Goal: Task Accomplishment & Management: Manage account settings

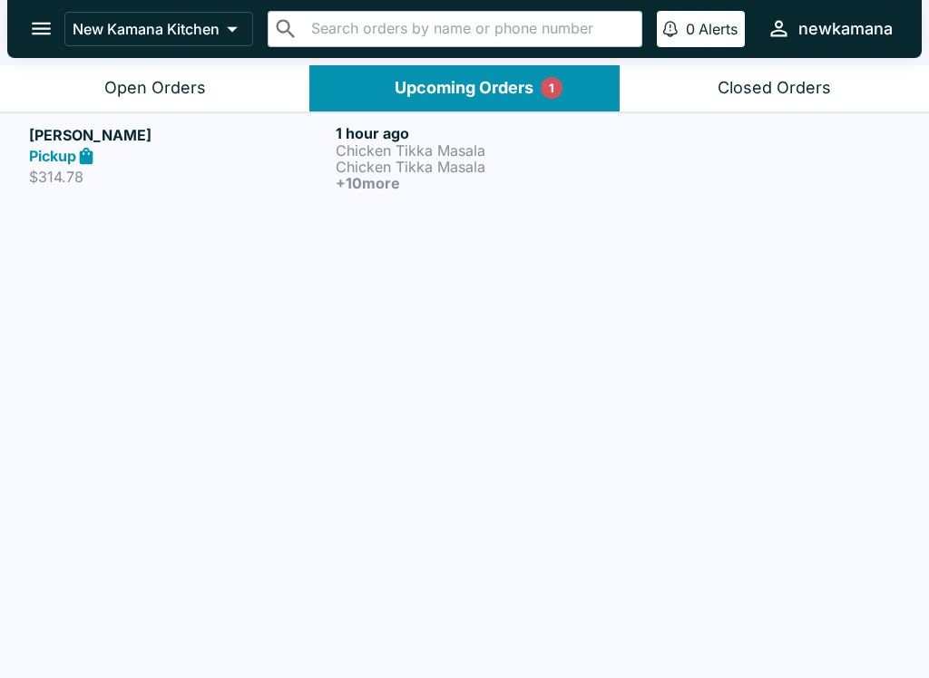
click at [255, 173] on p "$314.78" at bounding box center [178, 177] width 299 height 18
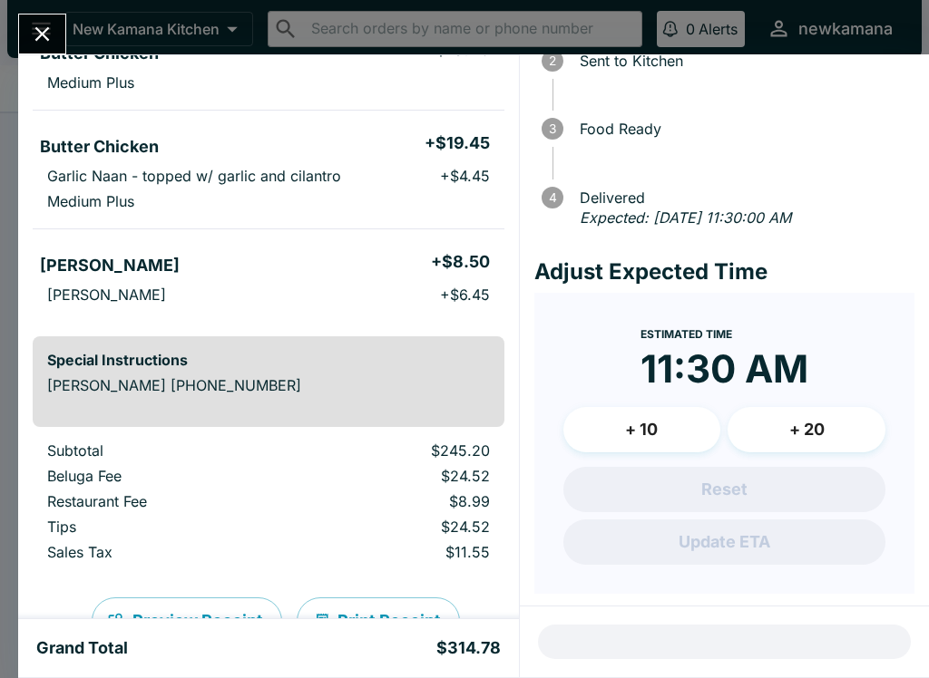
scroll to position [1113, 0]
click at [29, 31] on button "Close" at bounding box center [42, 34] width 46 height 39
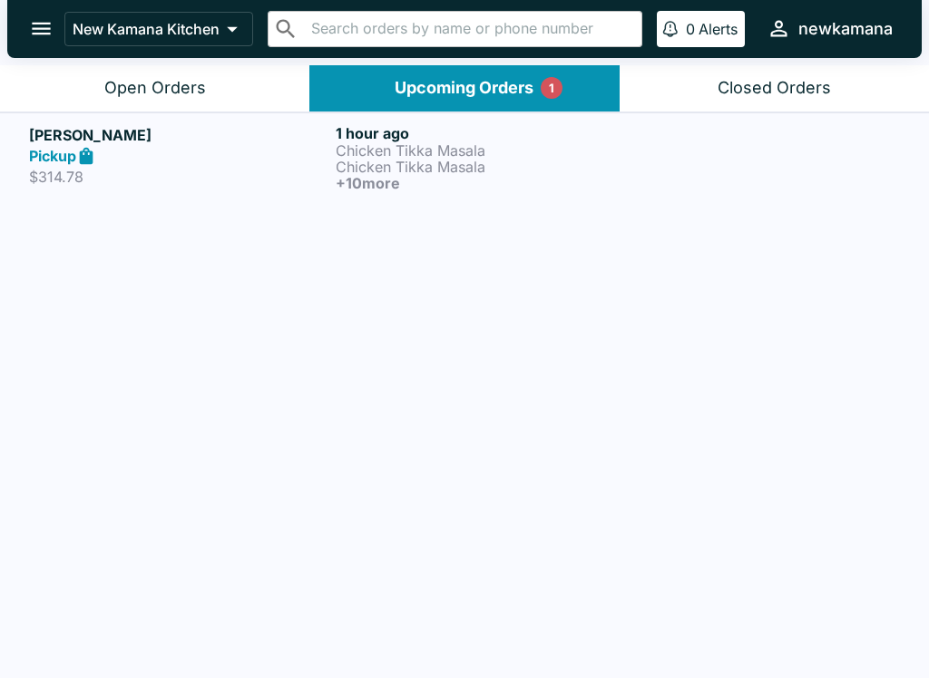
click at [192, 73] on button "Open Orders" at bounding box center [154, 88] width 309 height 46
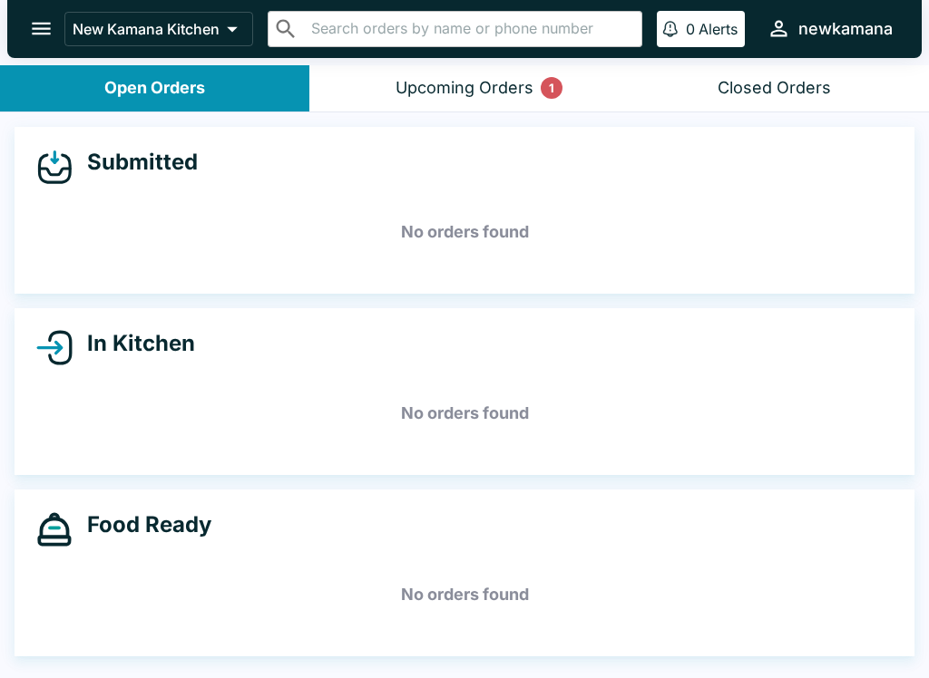
click at [500, 81] on div "Upcoming Orders 1" at bounding box center [464, 88] width 138 height 21
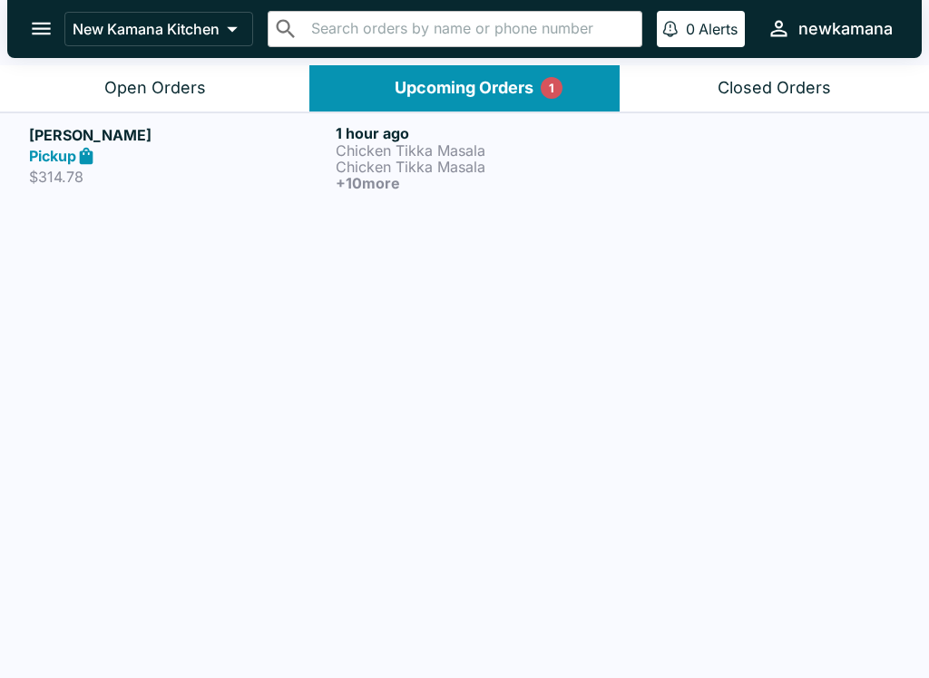
click at [116, 158] on div "Pickup" at bounding box center [178, 156] width 299 height 21
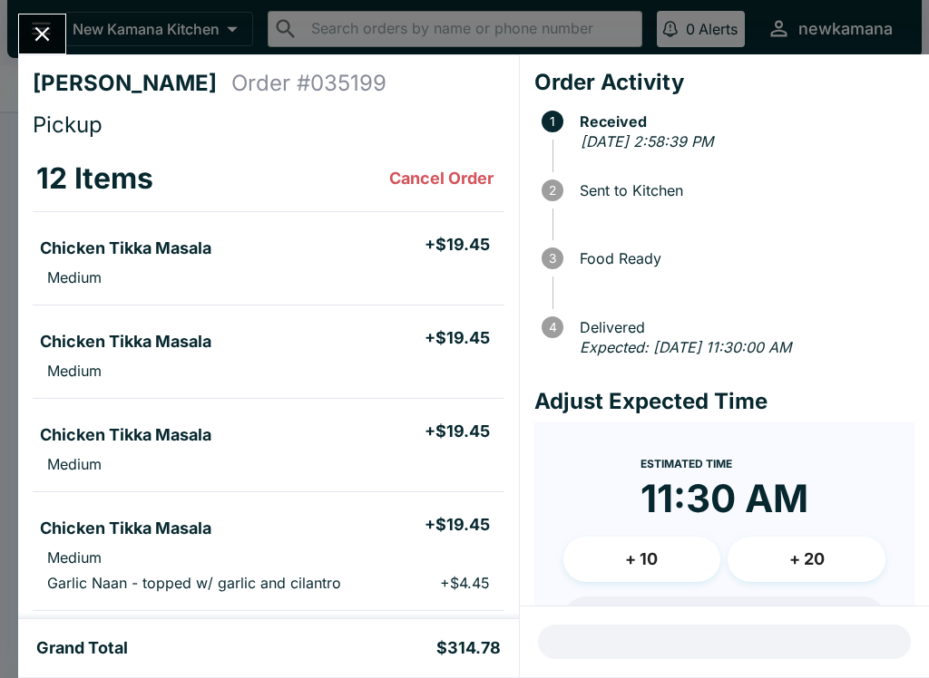
scroll to position [-1, 0]
click at [44, 22] on icon "Close" at bounding box center [42, 34] width 24 height 24
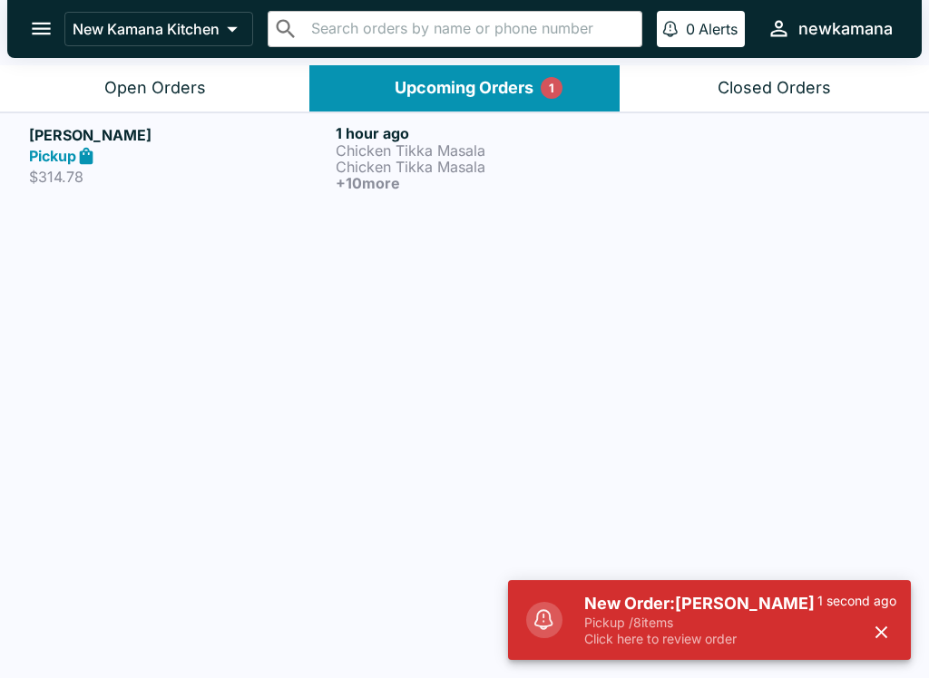
click at [666, 611] on h5 "New Order: Julie Angel" at bounding box center [700, 604] width 233 height 22
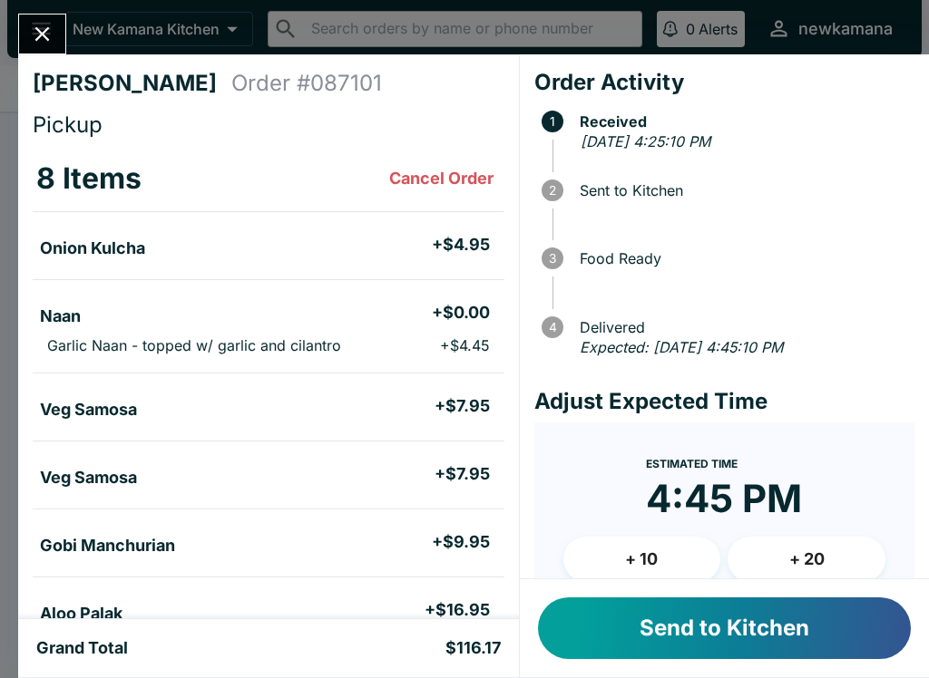
click at [642, 637] on button "Send to Kitchen" at bounding box center [724, 629] width 373 height 62
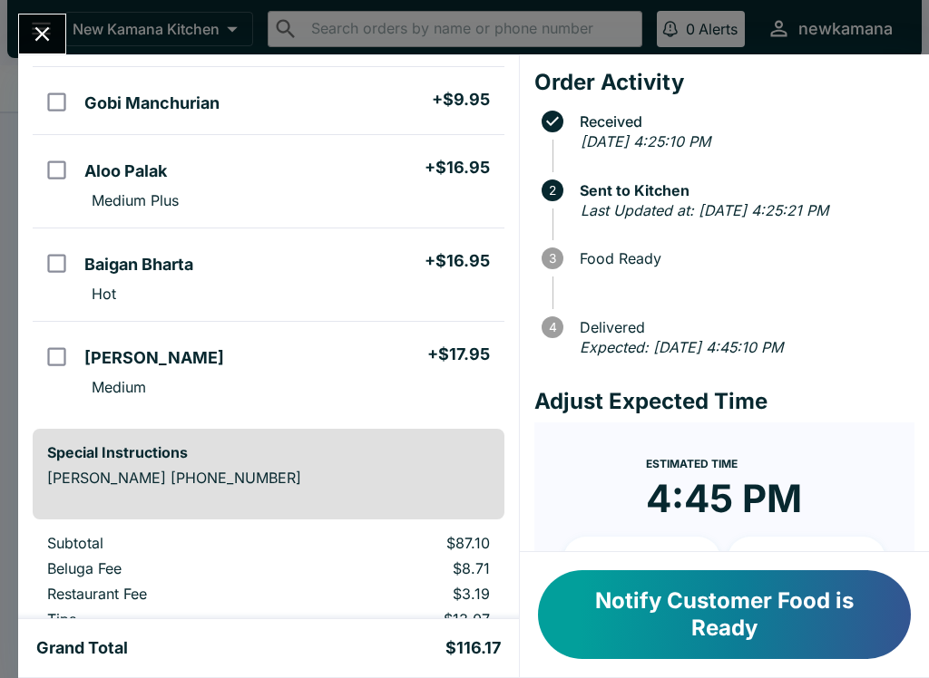
scroll to position [434, 0]
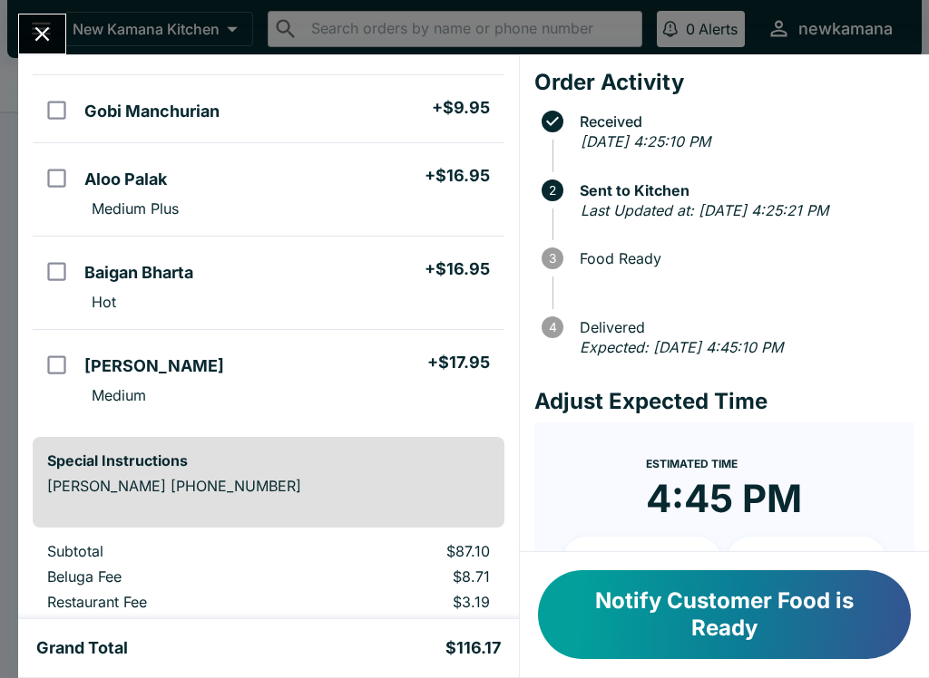
click at [785, 617] on button "Notify Customer Food is Ready" at bounding box center [724, 615] width 373 height 89
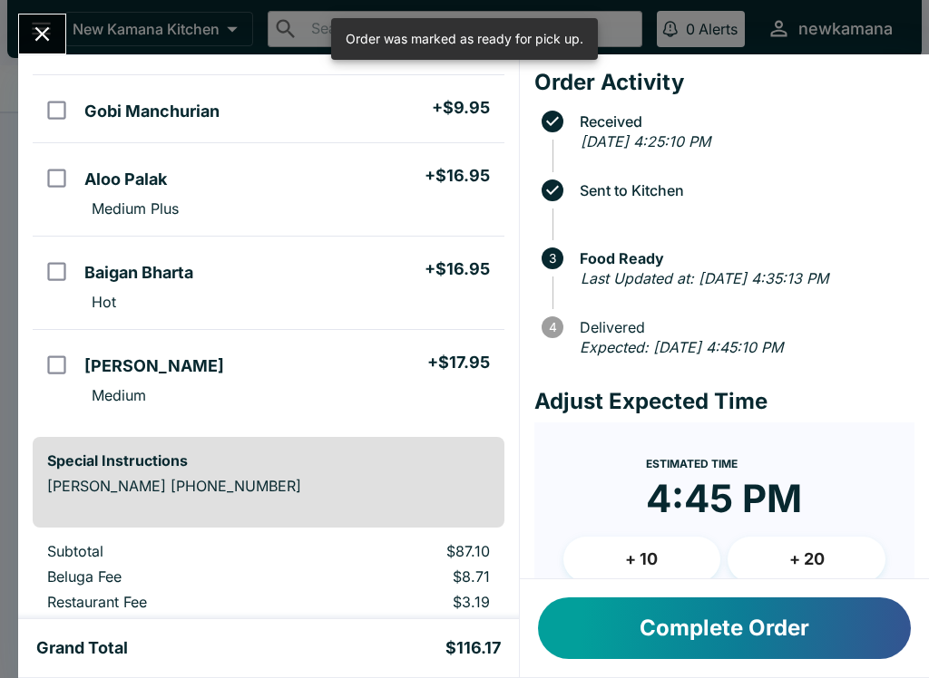
click at [766, 647] on button "Complete Order" at bounding box center [724, 629] width 373 height 62
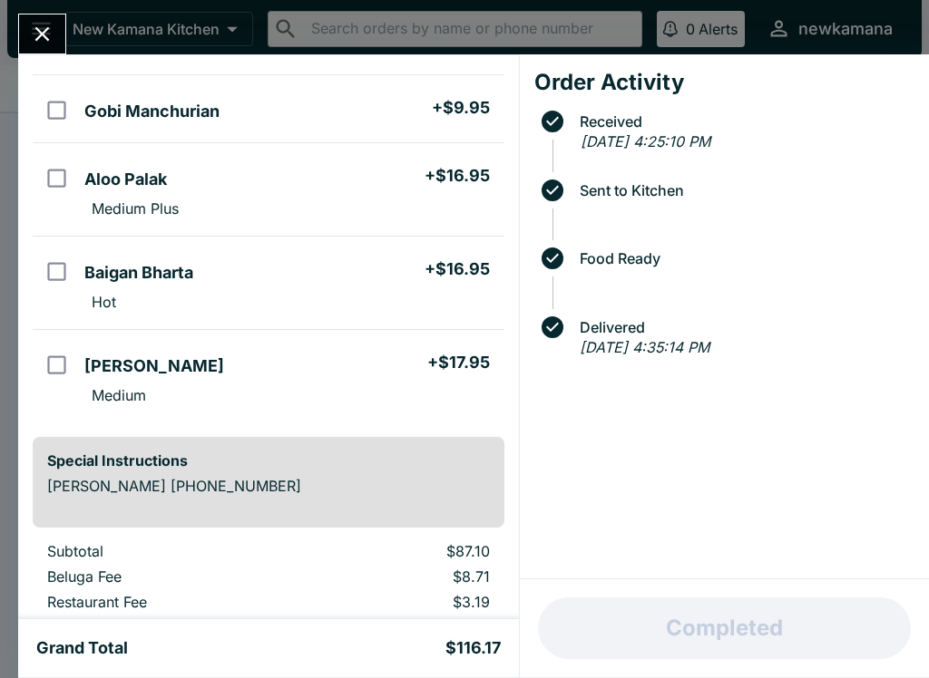
click at [43, 39] on icon "Close" at bounding box center [42, 34] width 24 height 24
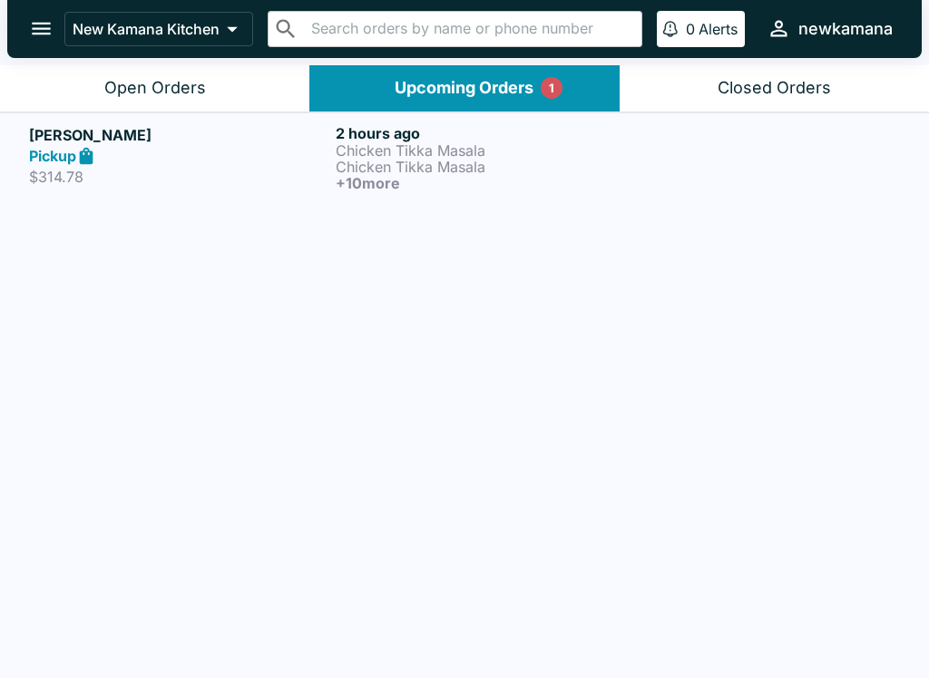
click at [398, 179] on h6 "+ 10 more" at bounding box center [485, 183] width 299 height 16
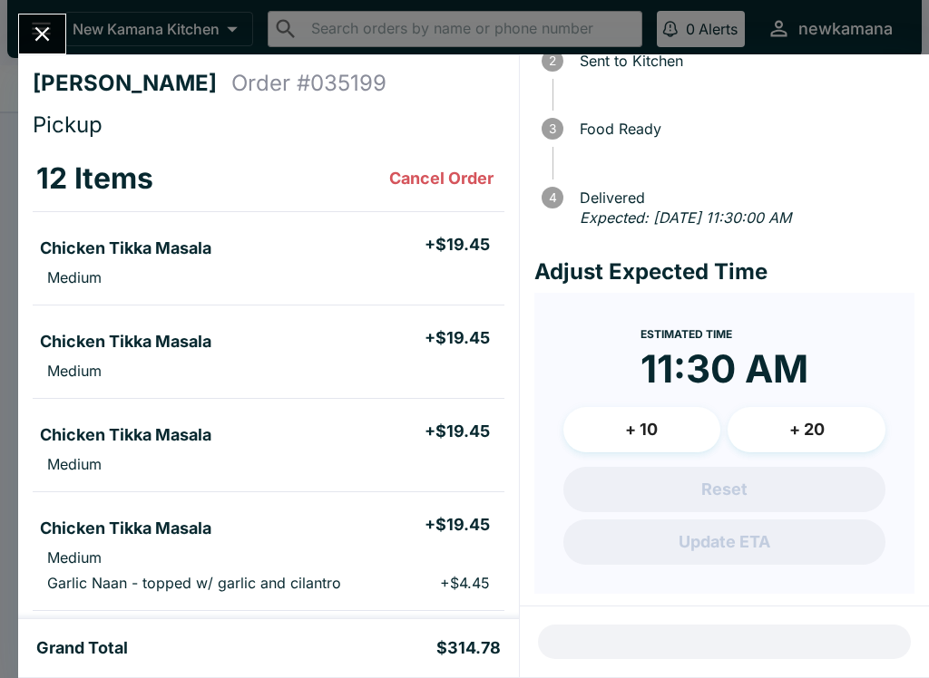
click at [41, 26] on icon "Close" at bounding box center [42, 34] width 24 height 24
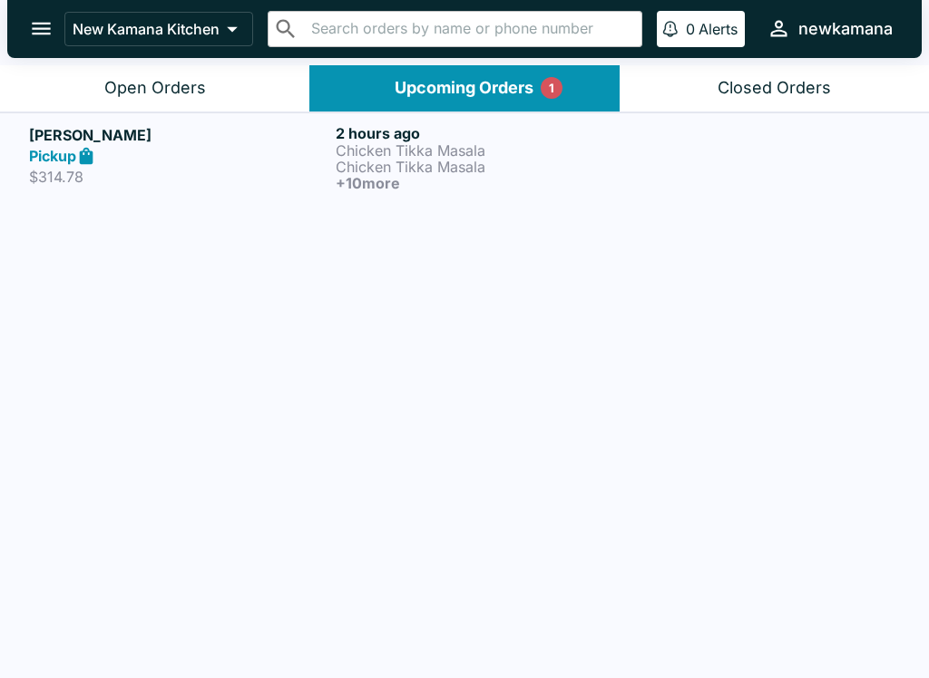
click at [178, 32] on p "New Kamana Kitchen" at bounding box center [146, 29] width 147 height 18
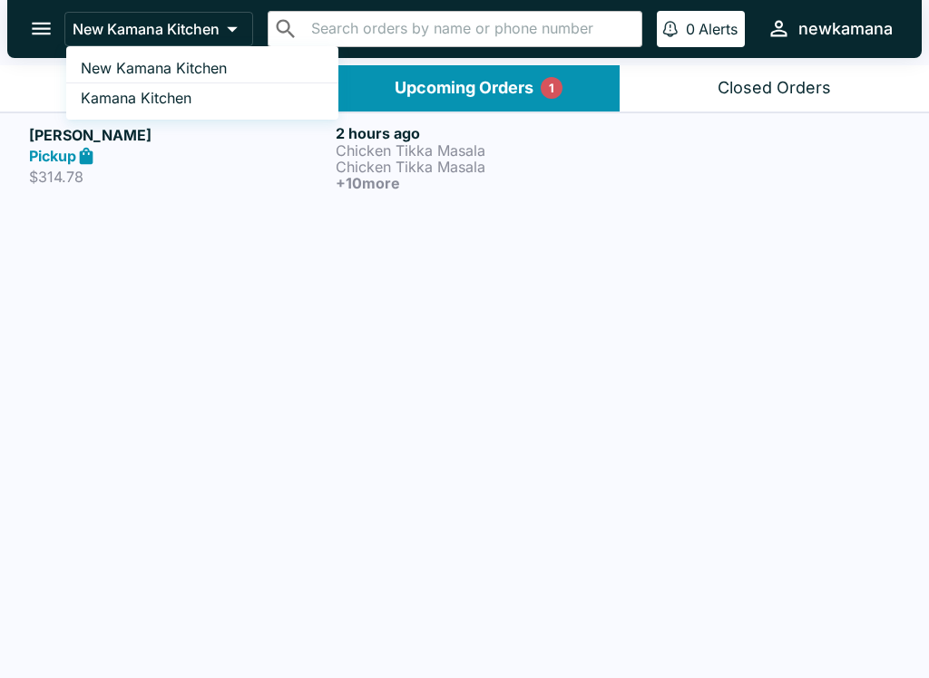
click at [542, 207] on div at bounding box center [464, 339] width 929 height 678
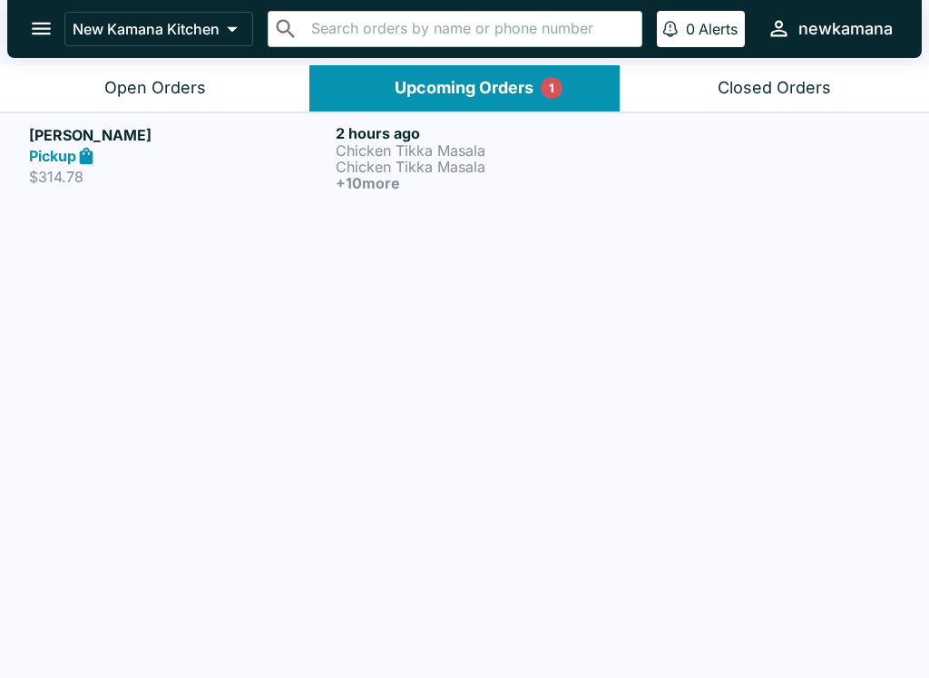
click at [170, 98] on button "Open Orders" at bounding box center [154, 88] width 309 height 46
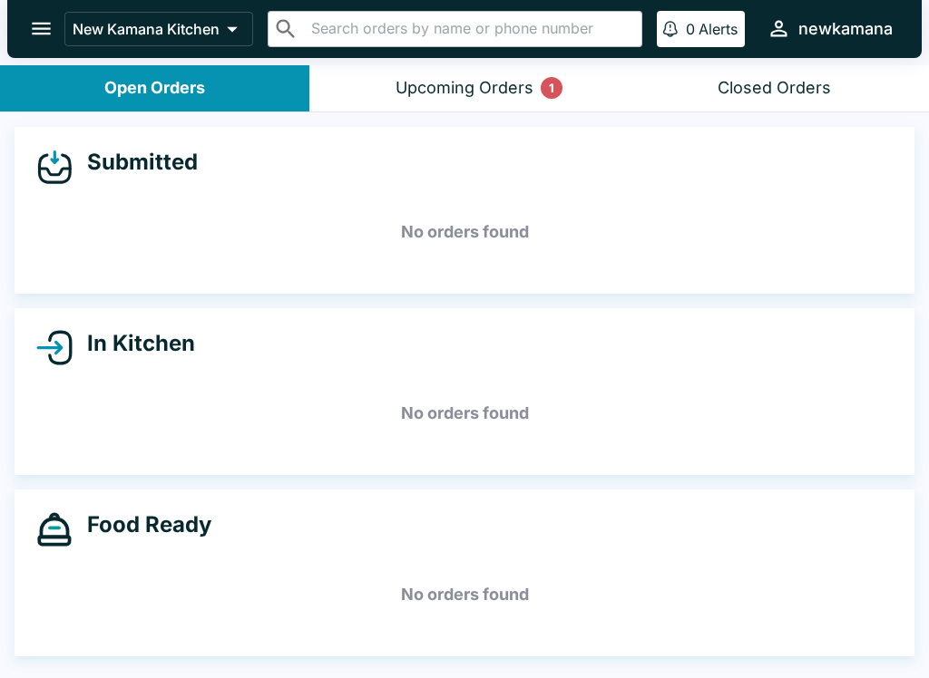
click at [465, 71] on button "Upcoming Orders 1" at bounding box center [463, 88] width 309 height 46
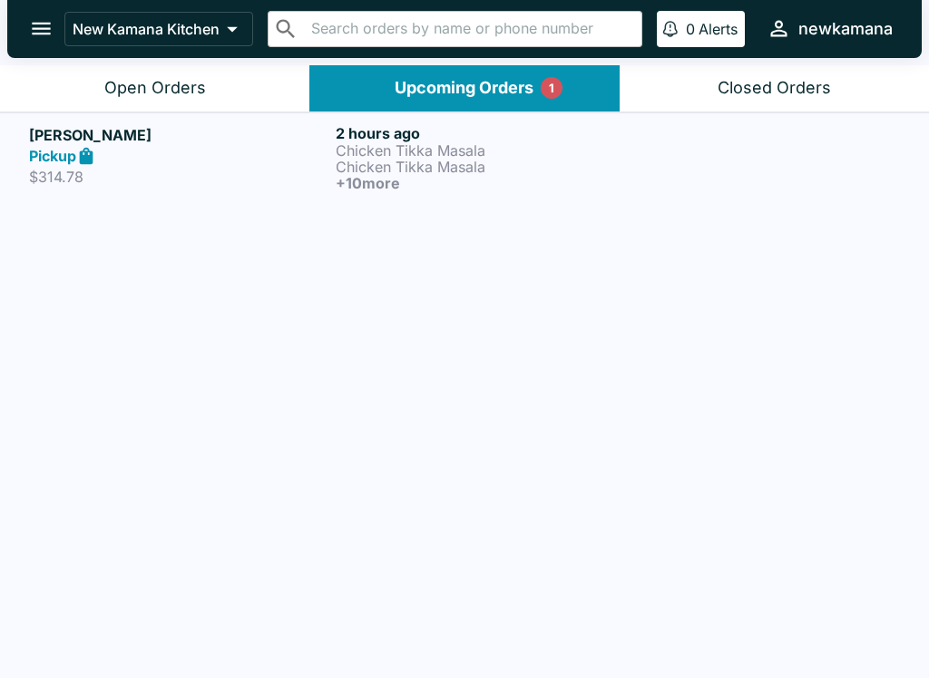
click at [348, 151] on p "Chicken Tikka Masala" at bounding box center [485, 150] width 299 height 16
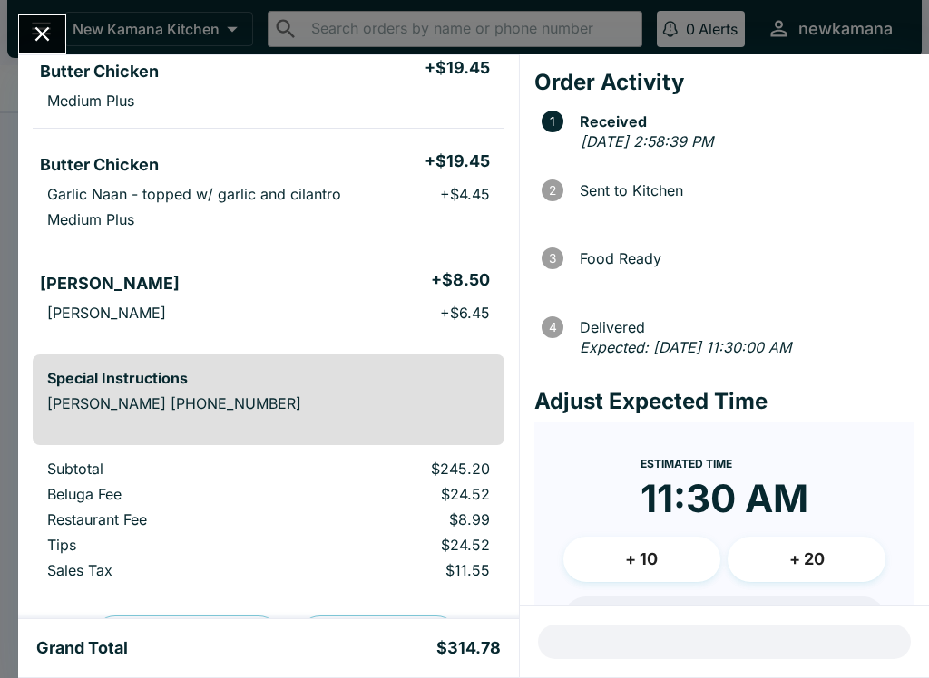
scroll to position [1095, 0]
click at [39, 39] on icon "Close" at bounding box center [42, 34] width 15 height 15
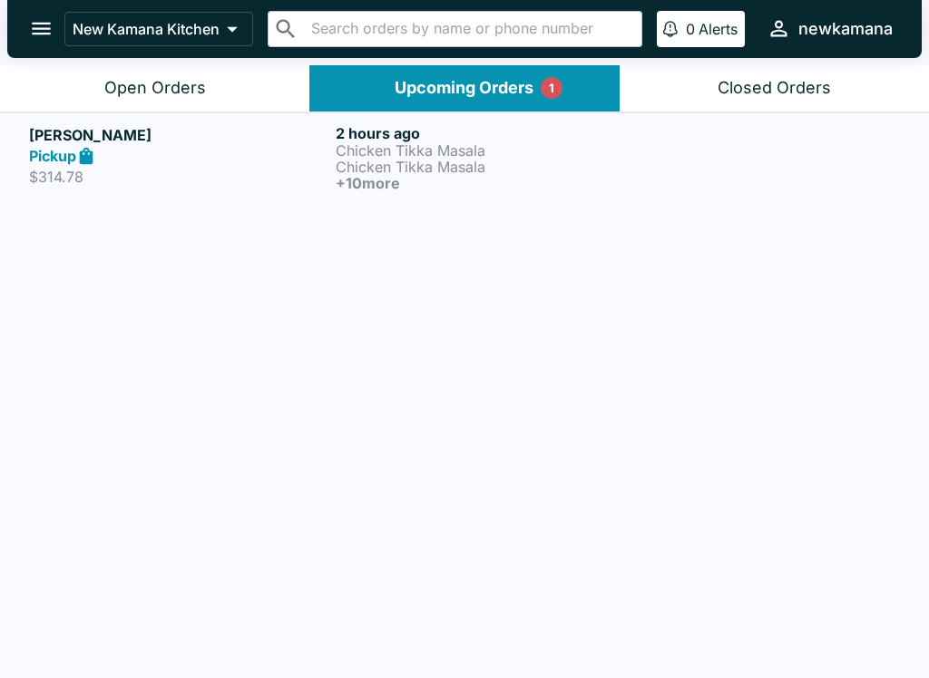
click at [493, 85] on div "Upcoming Orders 1" at bounding box center [464, 88] width 139 height 21
click at [496, 91] on div "Upcoming Orders 1" at bounding box center [464, 88] width 139 height 21
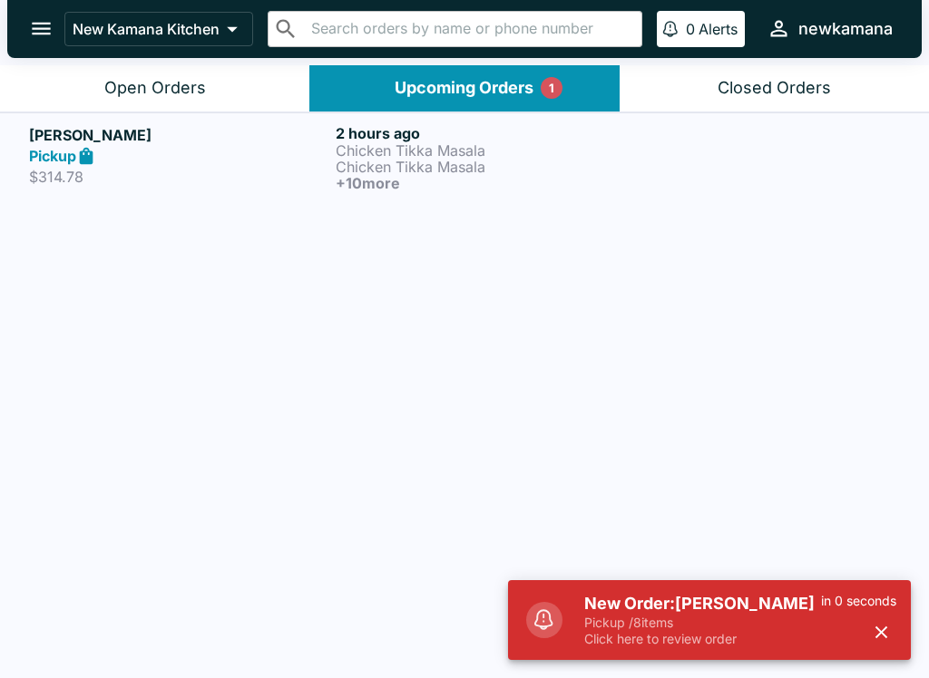
click at [717, 616] on p "Pickup / 8 items" at bounding box center [702, 623] width 237 height 16
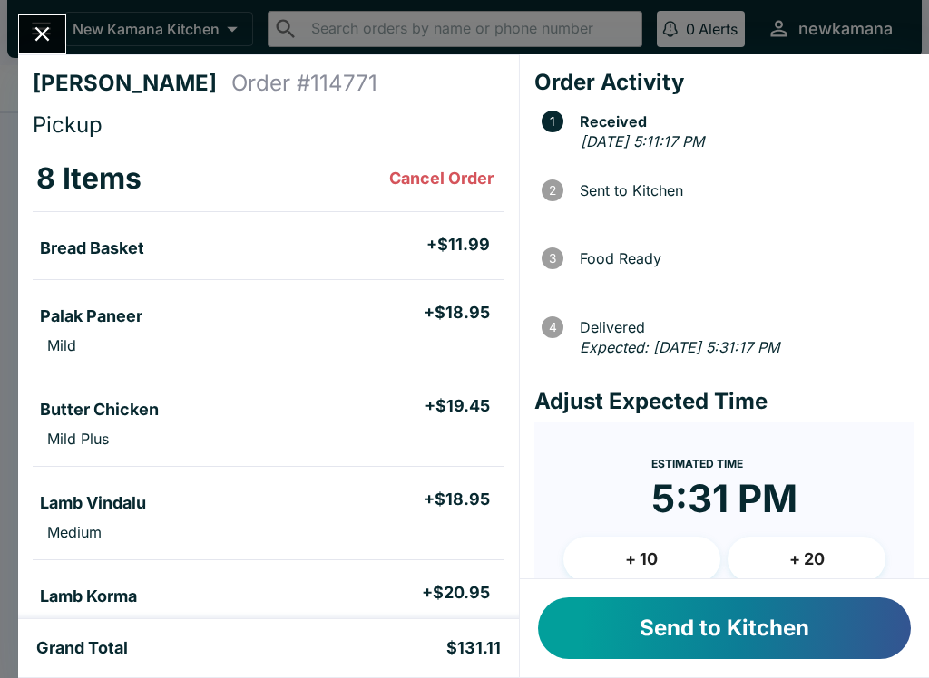
click at [723, 629] on button "Send to Kitchen" at bounding box center [724, 629] width 373 height 62
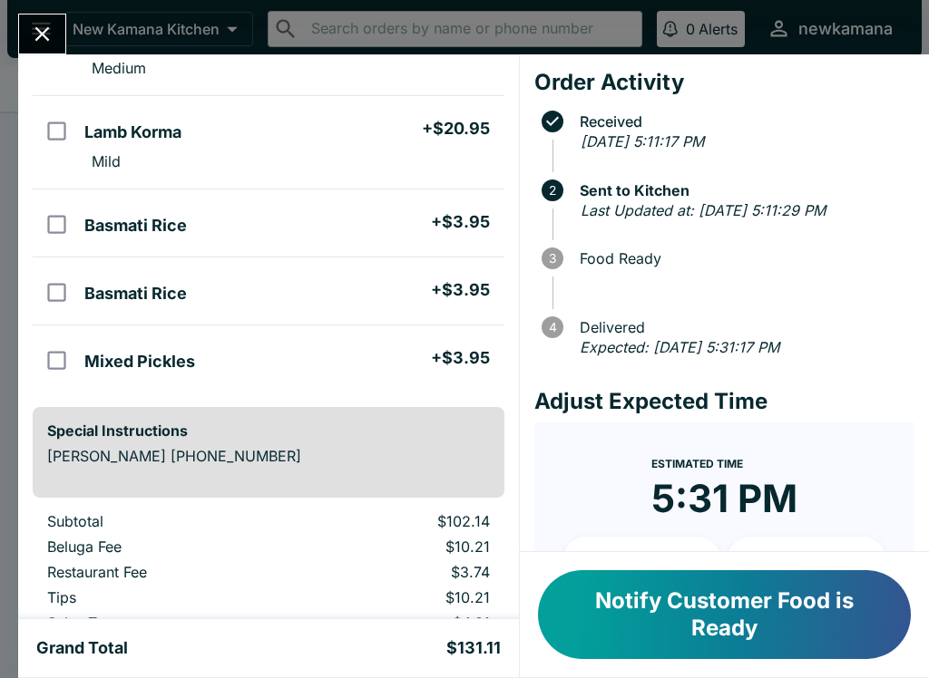
scroll to position [466, 0]
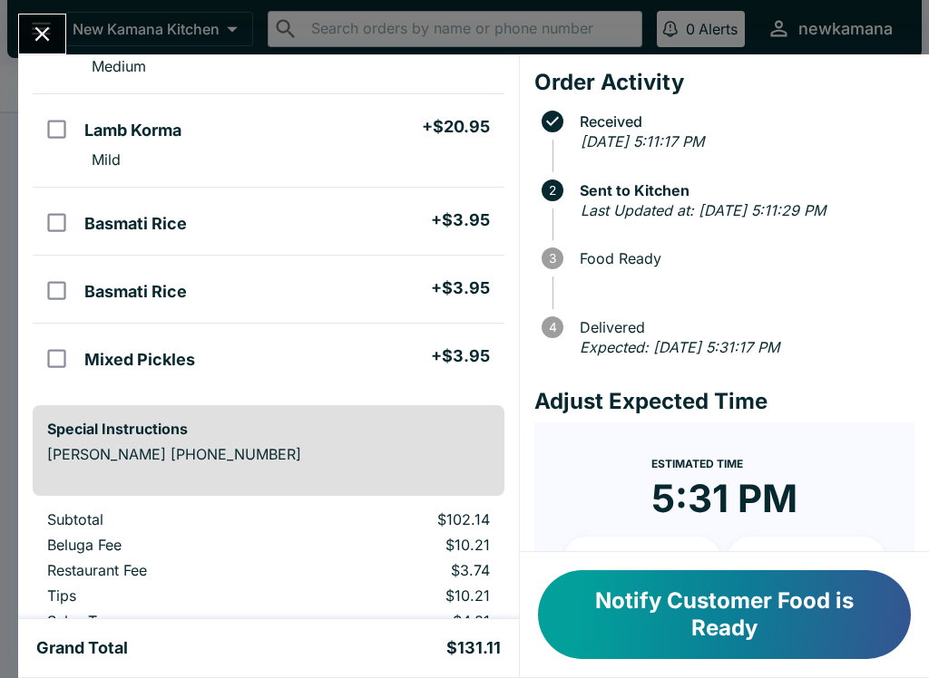
click at [806, 610] on button "Notify Customer Food is Ready" at bounding box center [724, 615] width 373 height 89
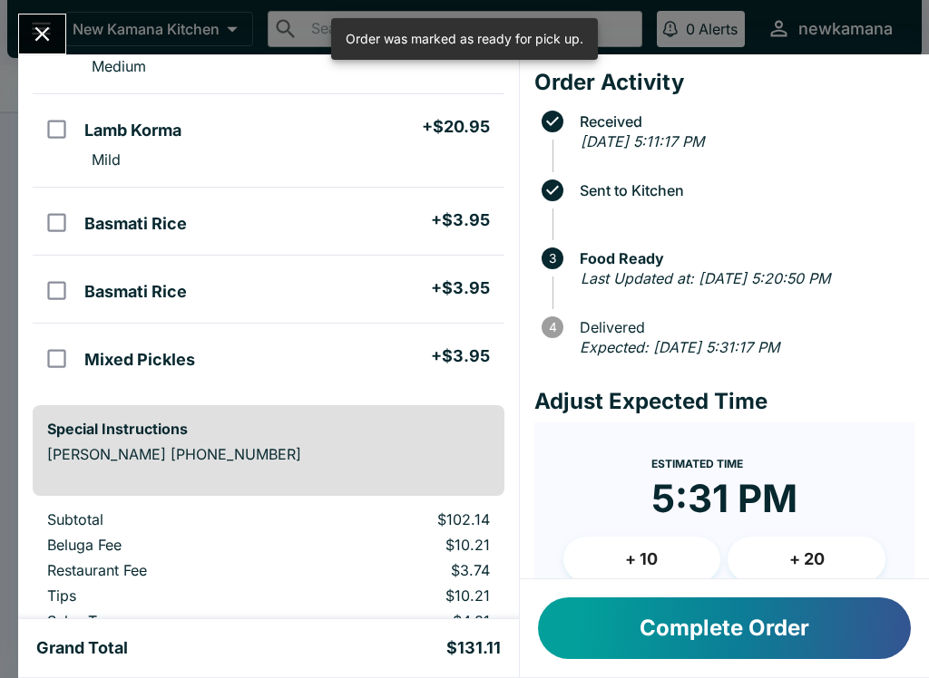
click at [818, 618] on button "Complete Order" at bounding box center [724, 629] width 373 height 62
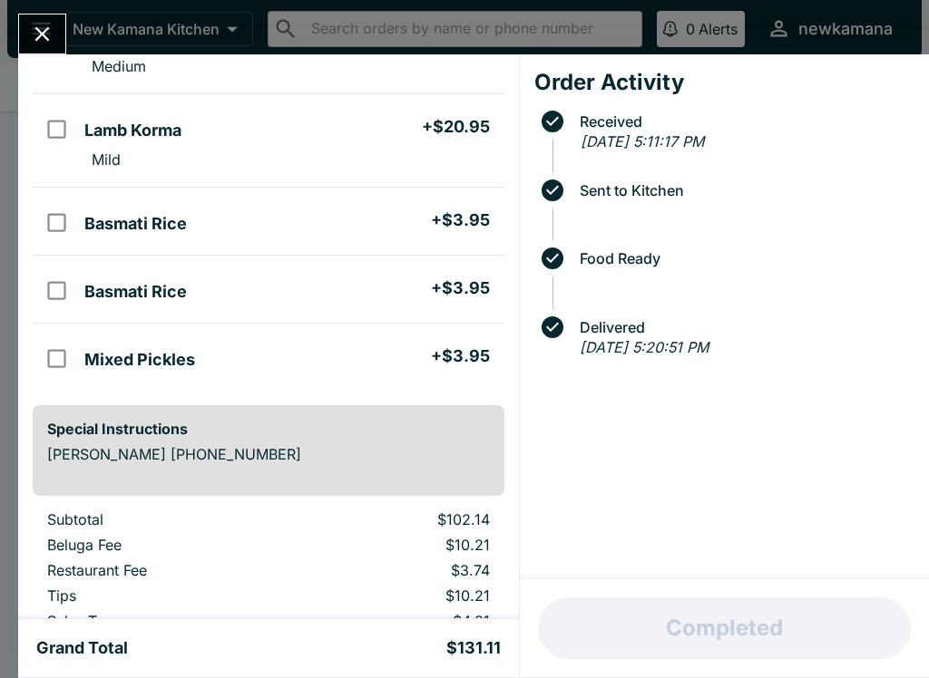
click at [54, 28] on icon "Close" at bounding box center [42, 34] width 24 height 24
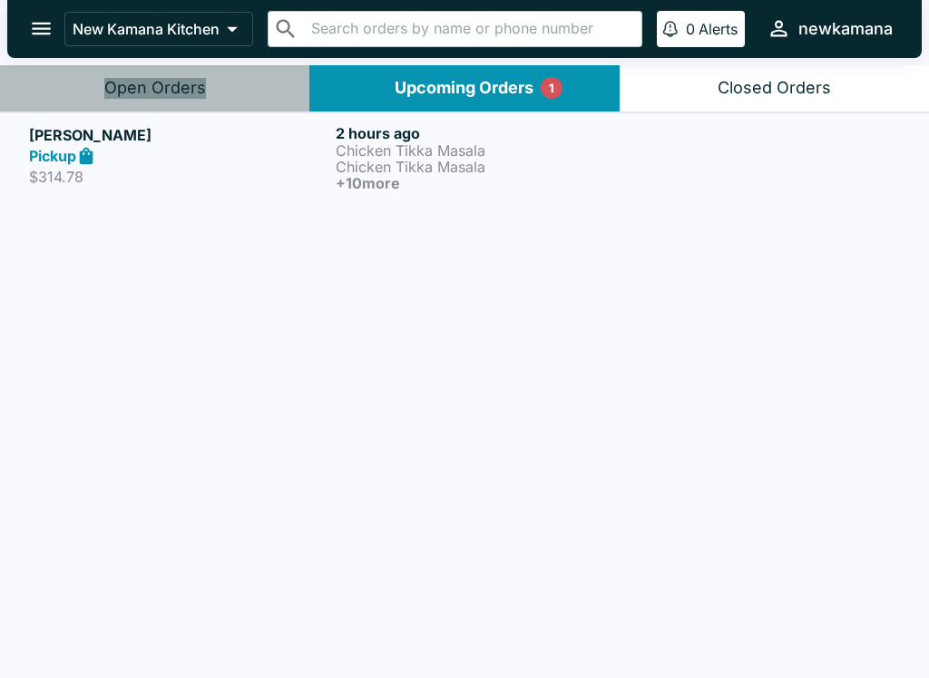
click at [165, 87] on div "Open Orders" at bounding box center [155, 88] width 102 height 21
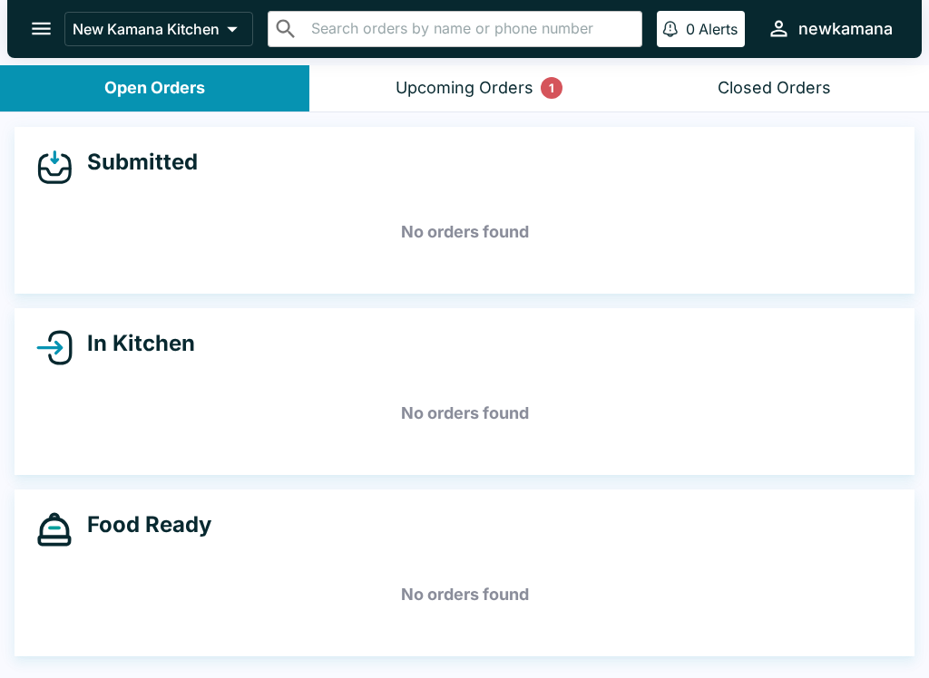
click at [518, 74] on button "Upcoming Orders 1" at bounding box center [463, 88] width 309 height 46
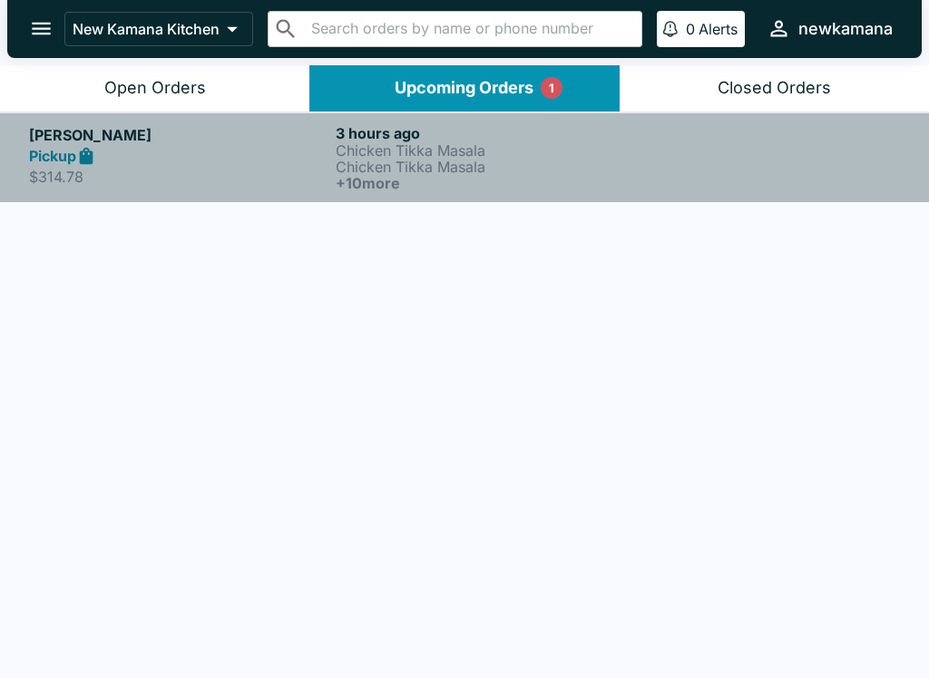
click at [425, 165] on p "Chicken Tikka Masala" at bounding box center [485, 167] width 299 height 16
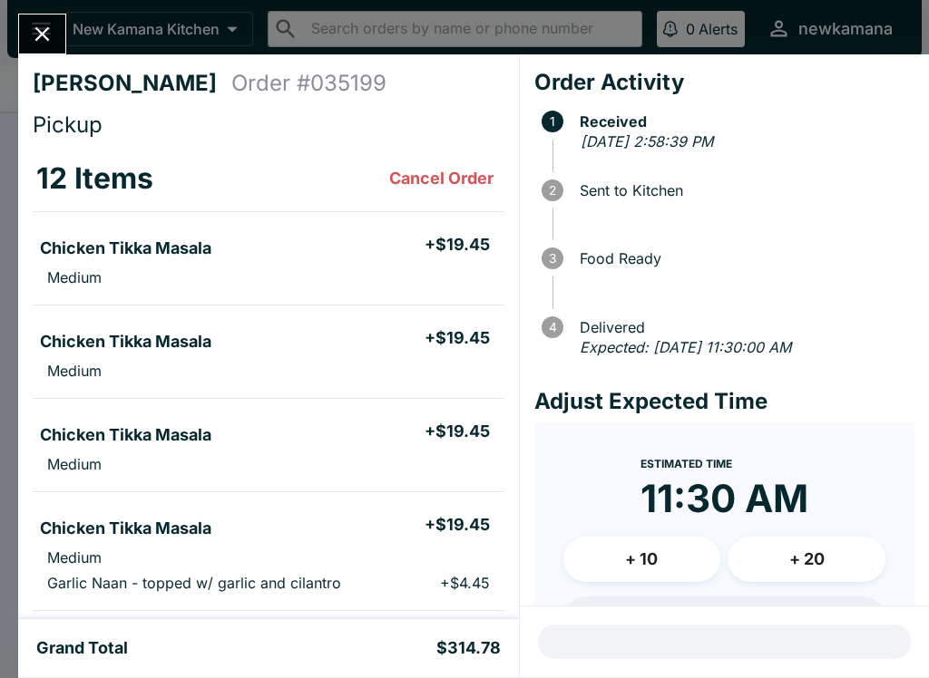
click at [53, 34] on icon "Close" at bounding box center [42, 34] width 24 height 24
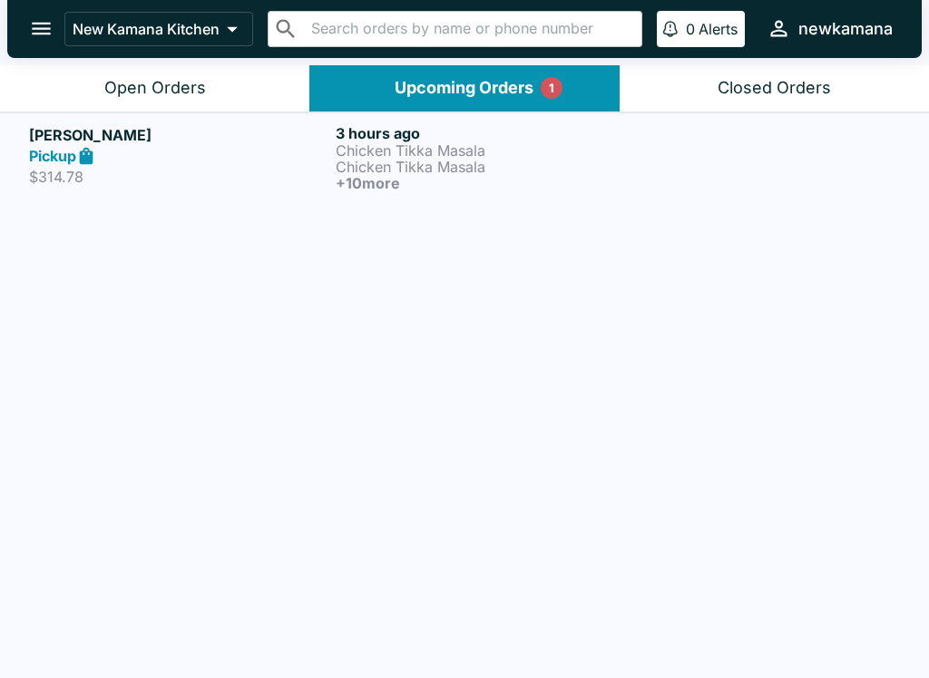
click at [188, 78] on div "Open Orders" at bounding box center [155, 88] width 102 height 21
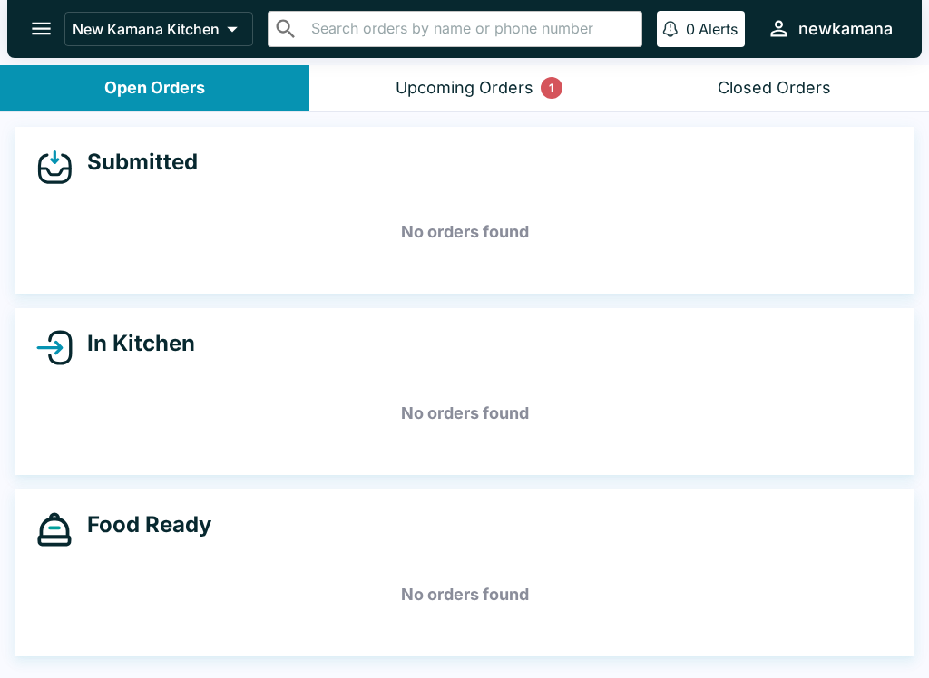
click at [571, 80] on button "Upcoming Orders 1" at bounding box center [463, 88] width 309 height 46
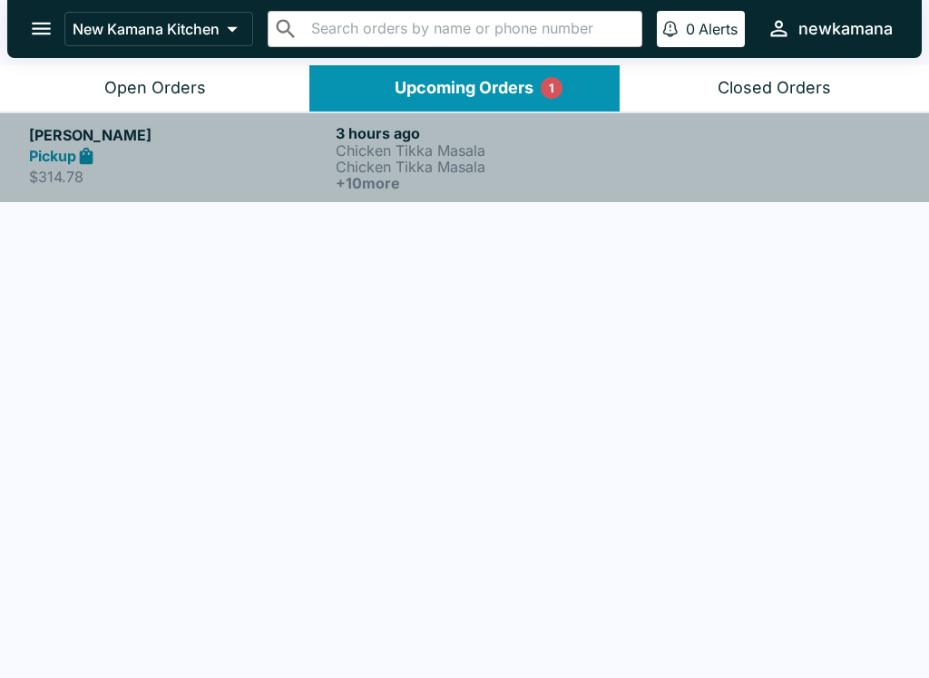
click at [230, 157] on div "Pickup" at bounding box center [178, 156] width 299 height 21
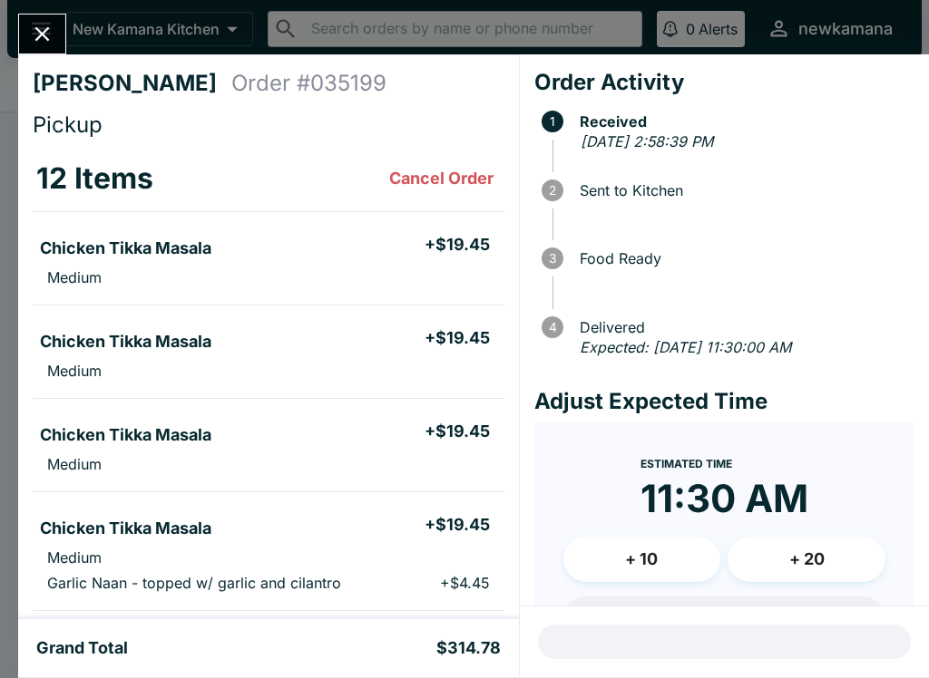
click at [36, 10] on div "Justin Order # 035199 Pickup 12 Items Cancel Order Chicken Tikka Masala + $19.4…" at bounding box center [464, 339] width 929 height 678
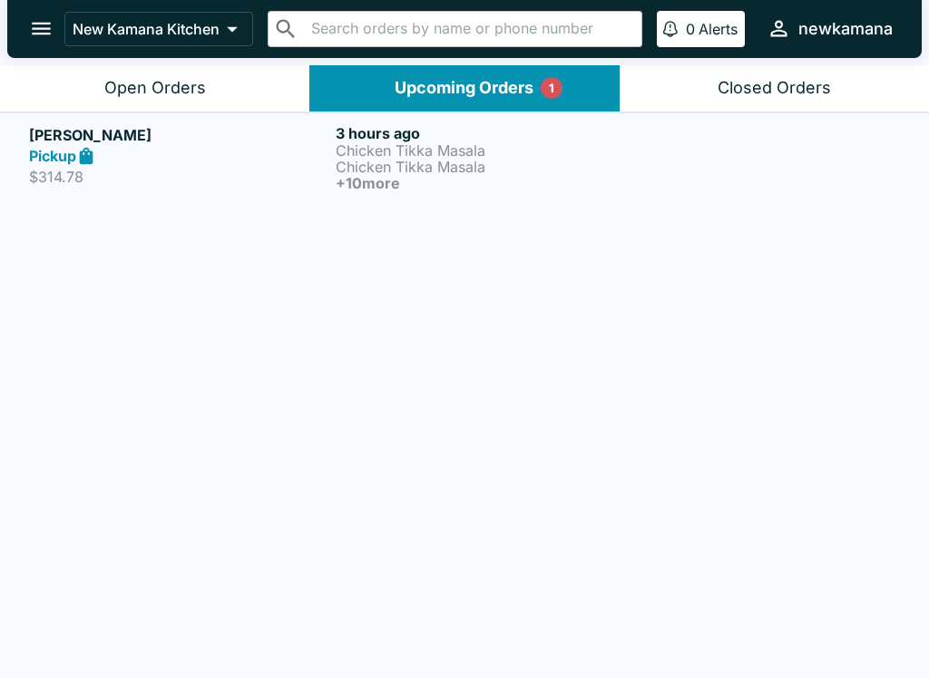
click at [301, 154] on div "Pickup" at bounding box center [178, 156] width 299 height 21
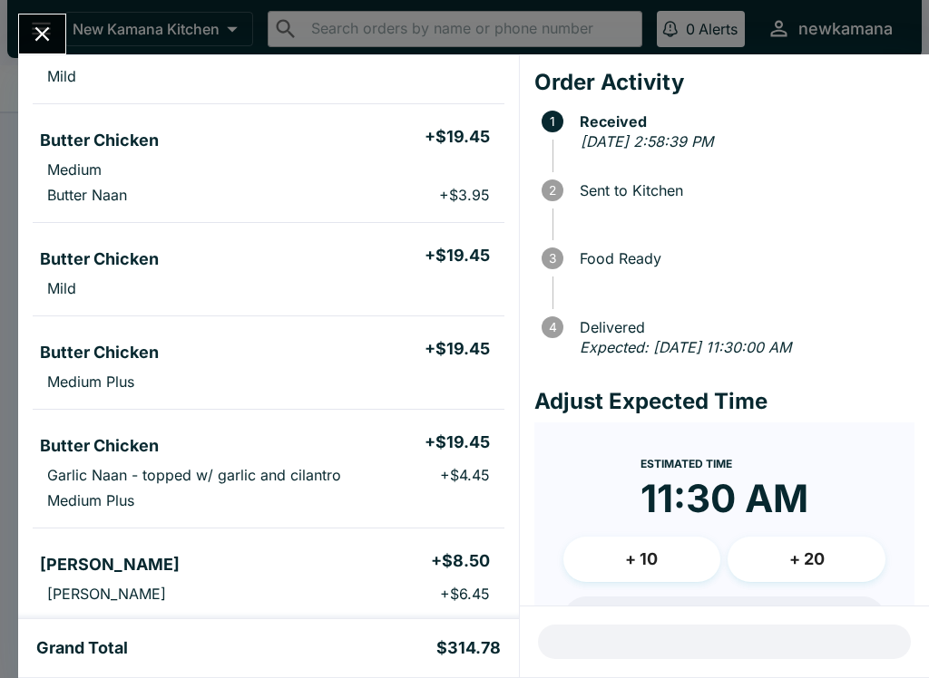
scroll to position [814, 0]
click at [44, 36] on icon "Close" at bounding box center [42, 34] width 15 height 15
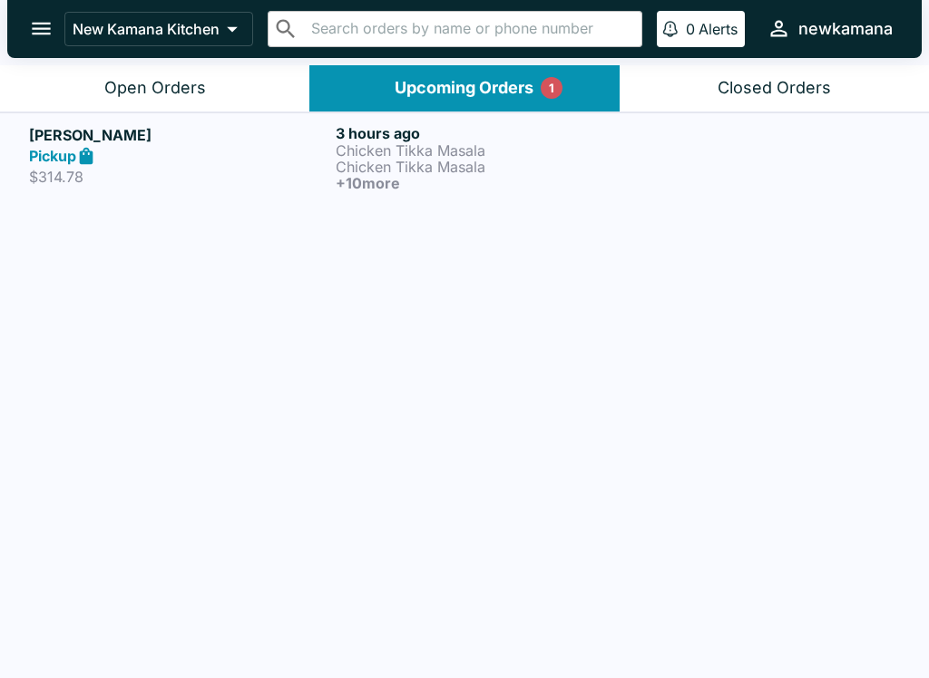
click at [533, 151] on p "Chicken Tikka Masala" at bounding box center [485, 150] width 299 height 16
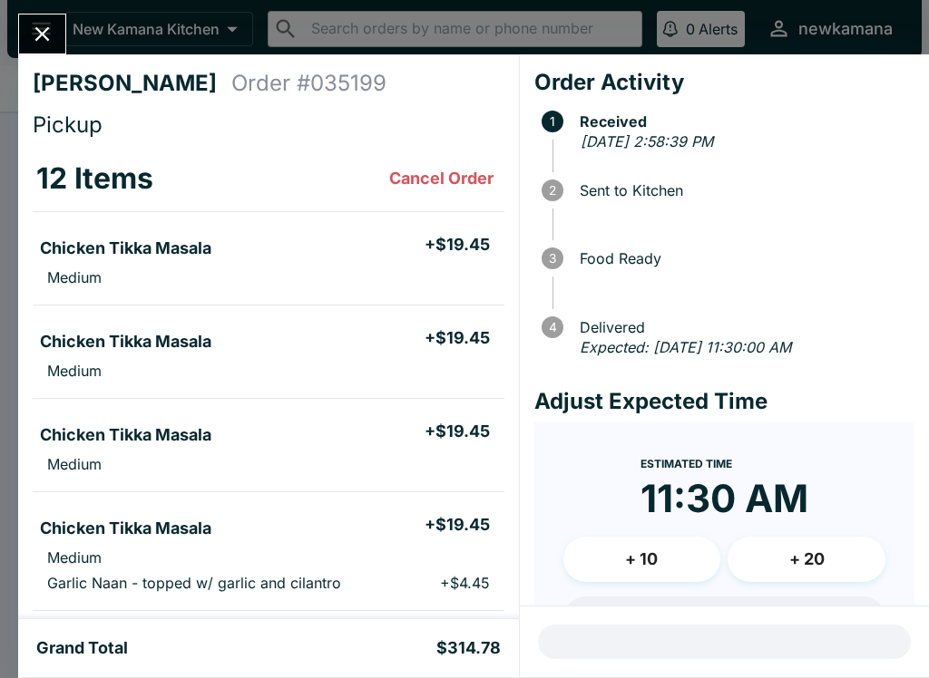
click at [45, 29] on icon "Close" at bounding box center [42, 34] width 24 height 24
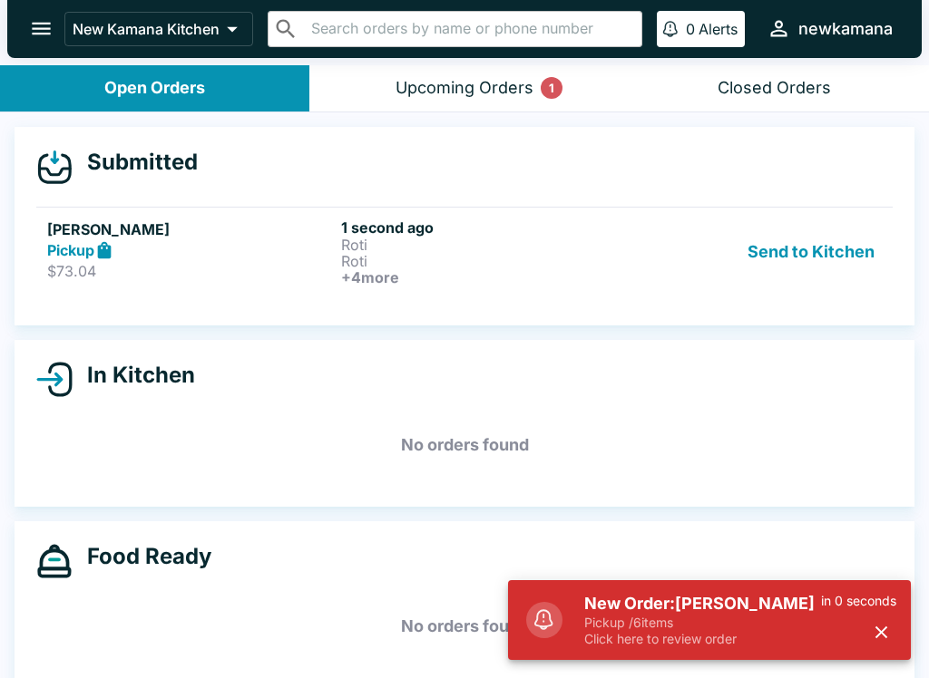
click at [862, 235] on button "Send to Kitchen" at bounding box center [810, 252] width 141 height 67
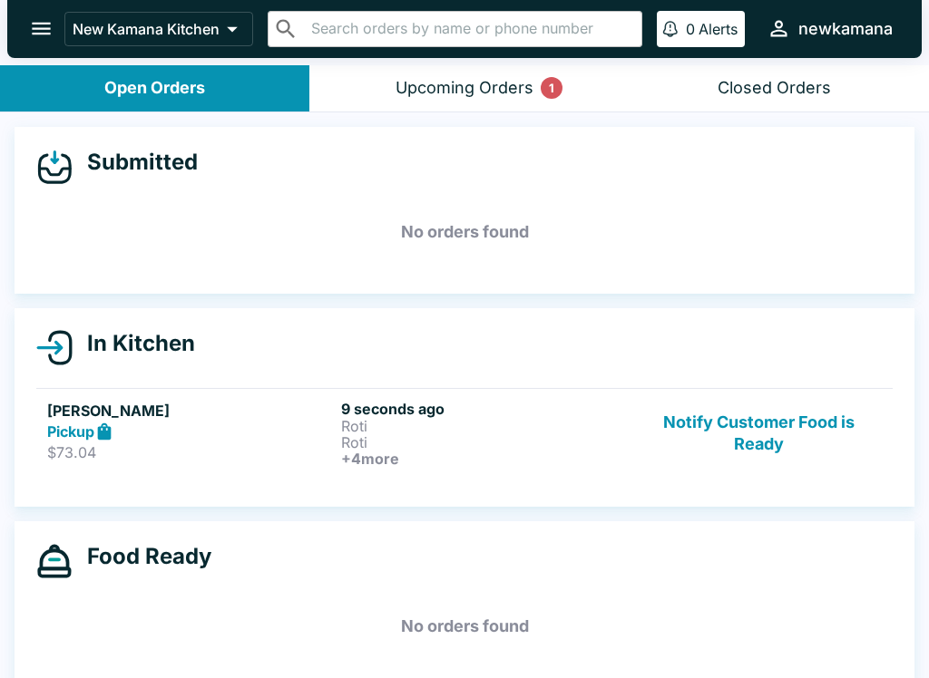
click at [826, 428] on button "Notify Customer Food is Ready" at bounding box center [759, 433] width 246 height 67
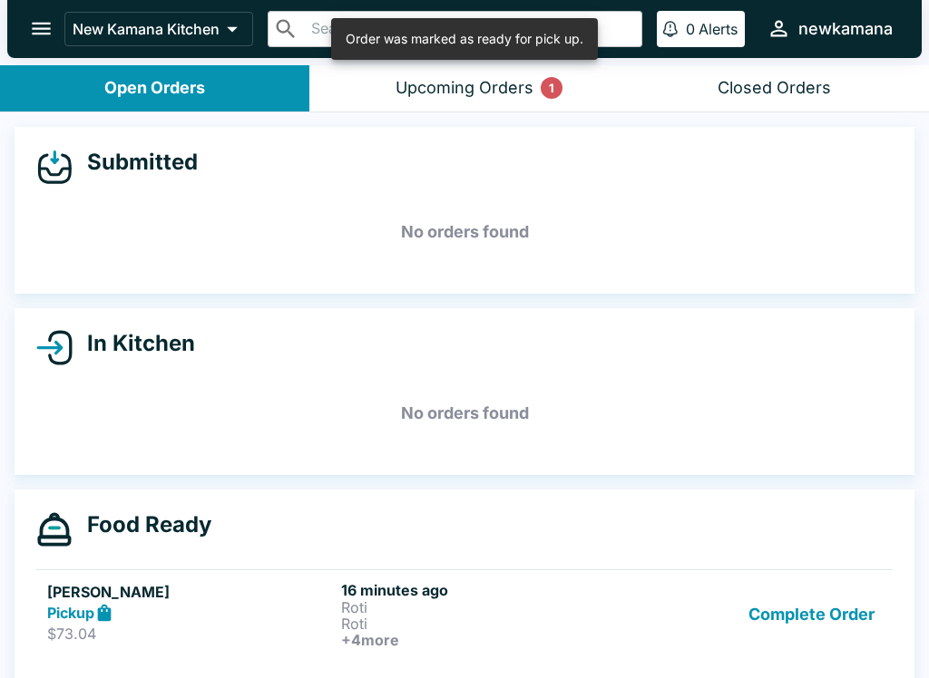
click at [807, 619] on button "Complete Order" at bounding box center [811, 614] width 141 height 67
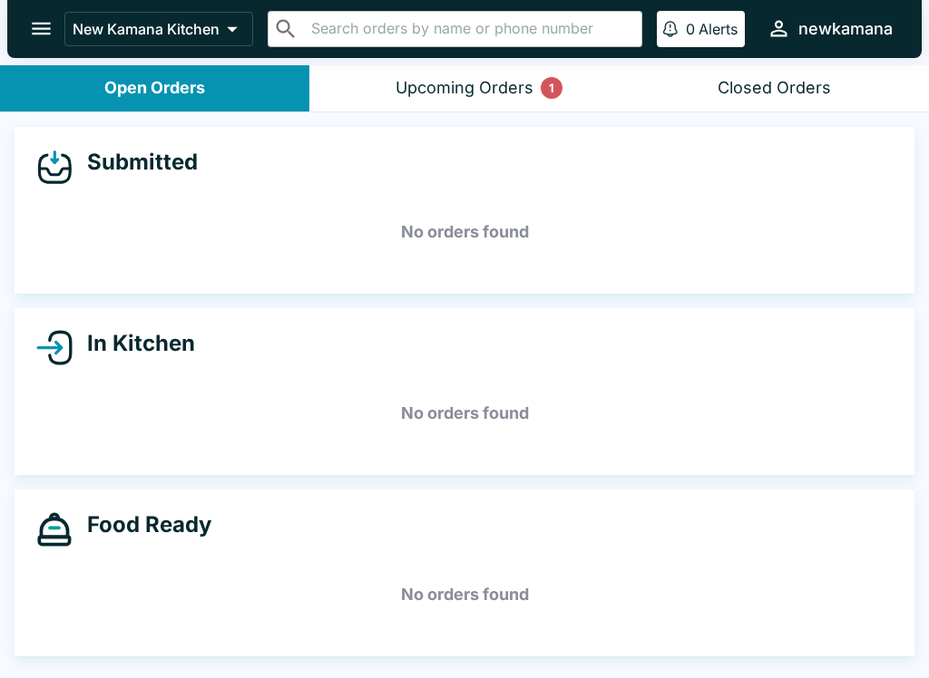
click at [506, 69] on button "Upcoming Orders 1" at bounding box center [463, 88] width 309 height 46
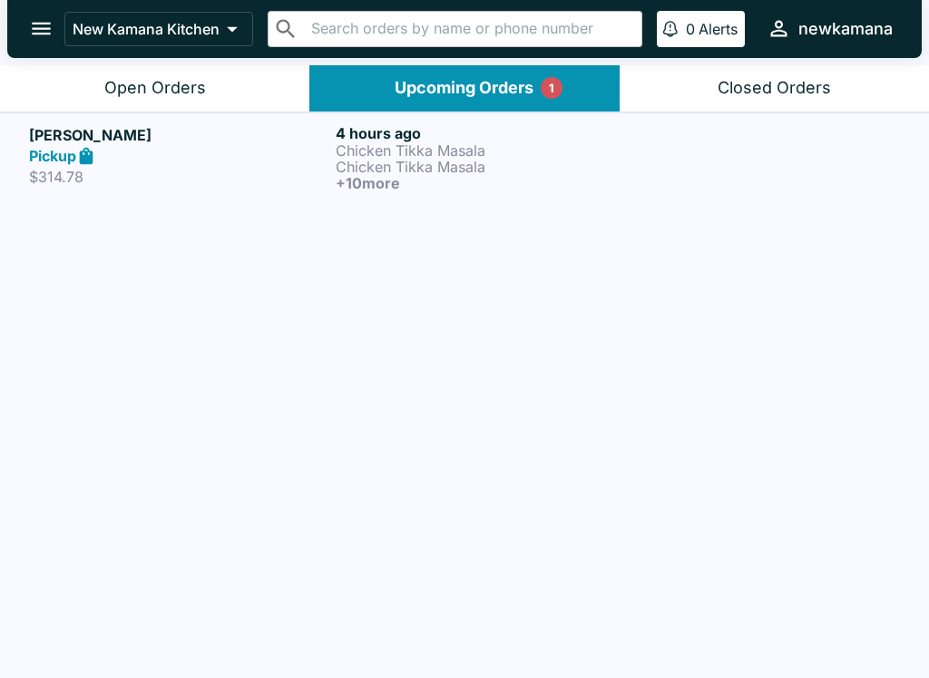
click at [161, 89] on div "Open Orders" at bounding box center [155, 88] width 102 height 21
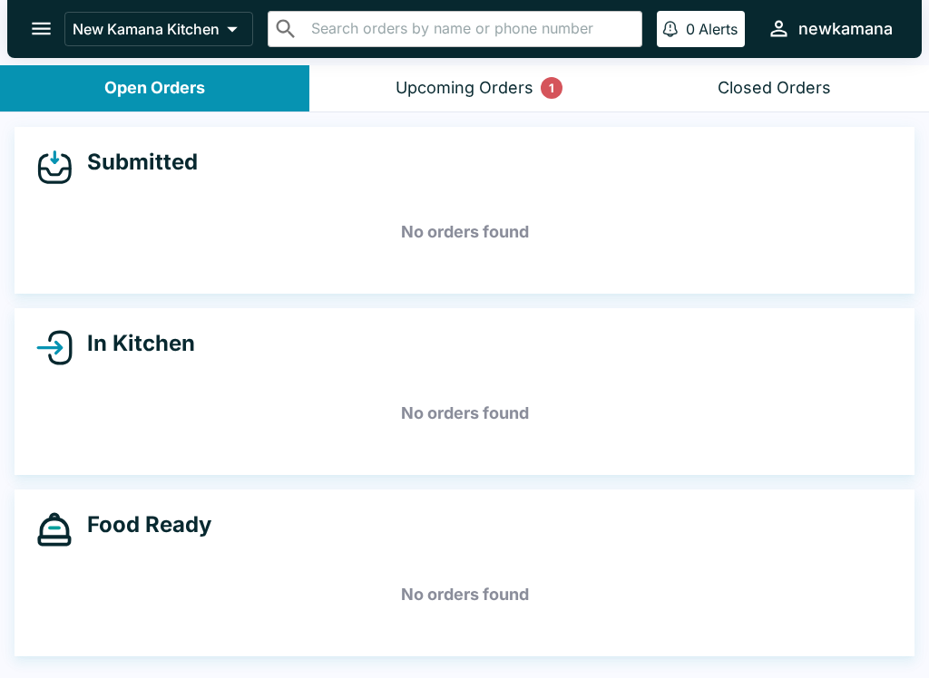
click at [509, 100] on button "Upcoming Orders 1" at bounding box center [463, 88] width 309 height 46
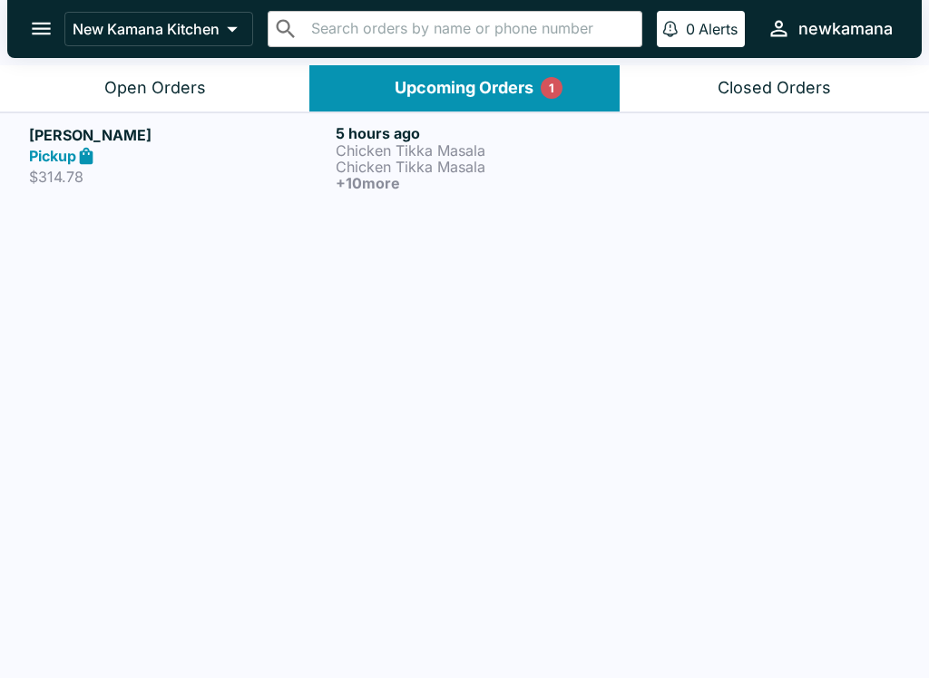
click at [180, 85] on div "Open Orders" at bounding box center [155, 88] width 102 height 21
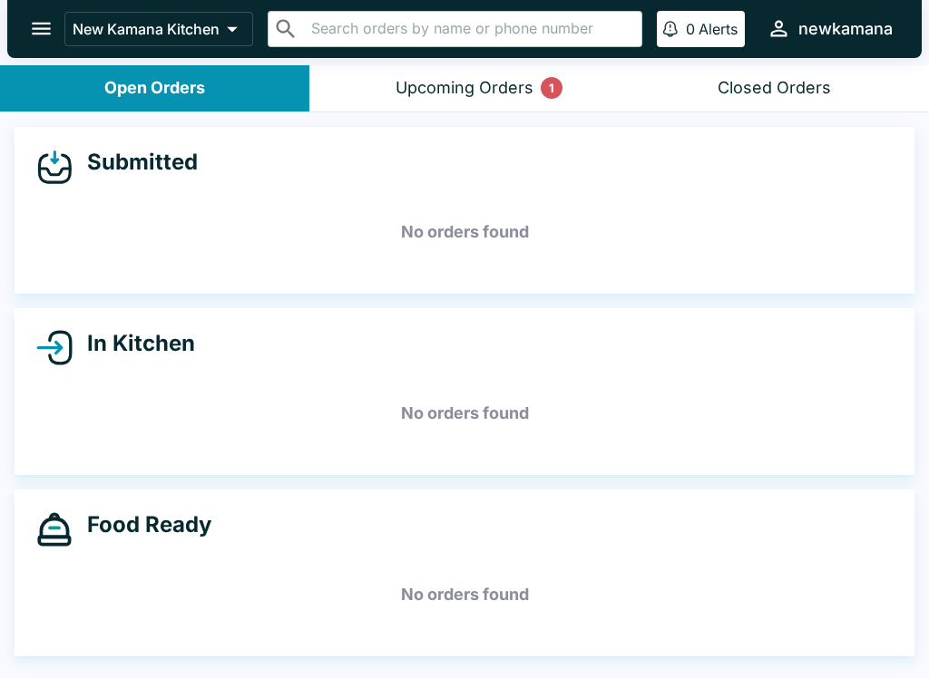
click at [503, 85] on div "Upcoming Orders 1" at bounding box center [464, 88] width 138 height 21
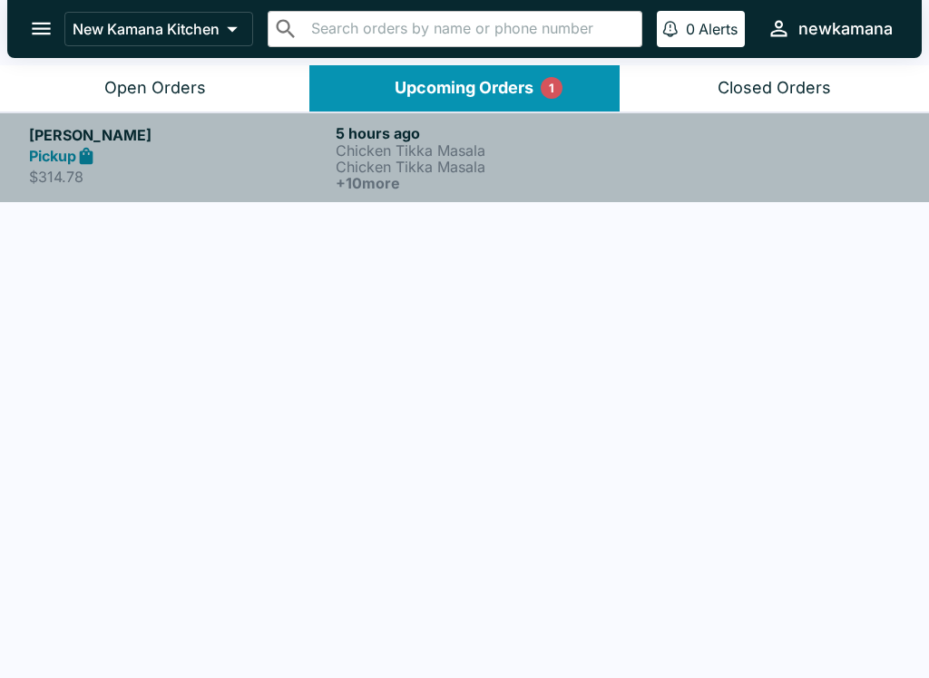
click at [408, 180] on h6 "+ 10 more" at bounding box center [485, 183] width 299 height 16
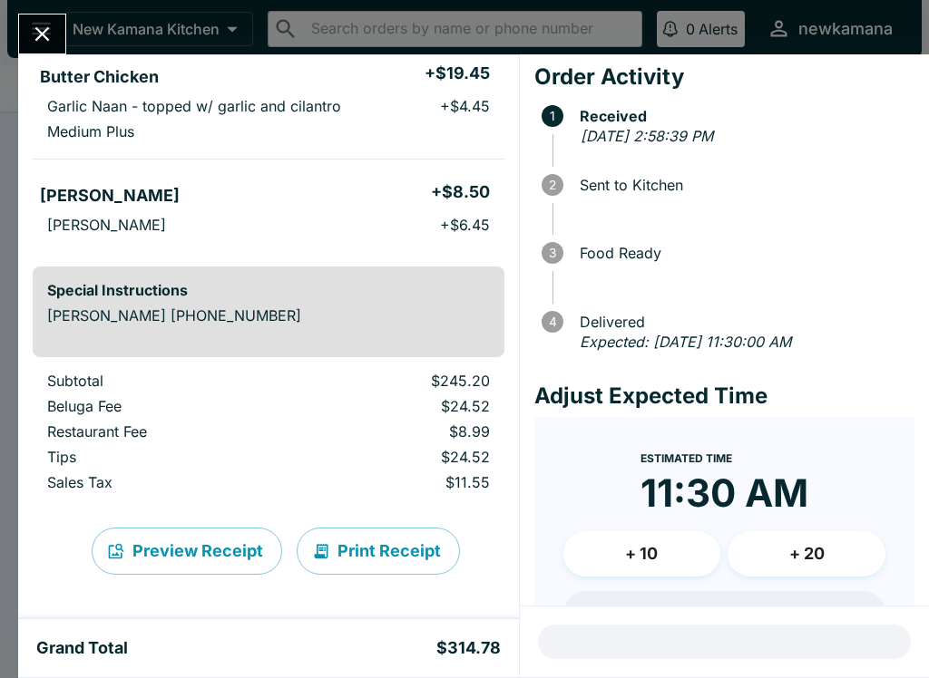
scroll to position [1182, 0]
click at [56, 32] on button "Close" at bounding box center [42, 34] width 46 height 39
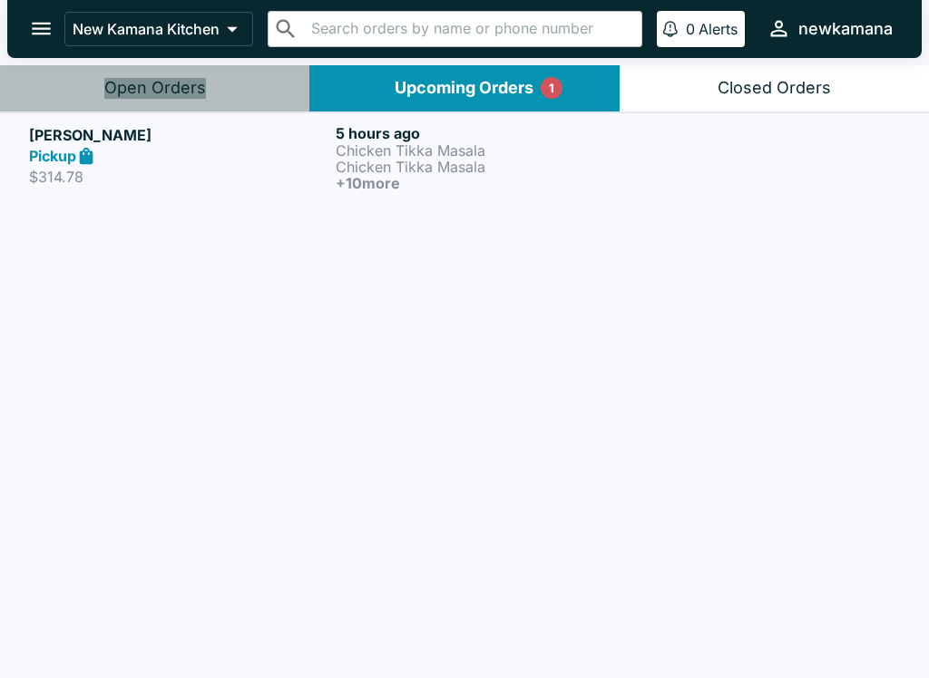
click at [161, 88] on div "Open Orders" at bounding box center [155, 88] width 102 height 21
